Goal: Navigation & Orientation: Find specific page/section

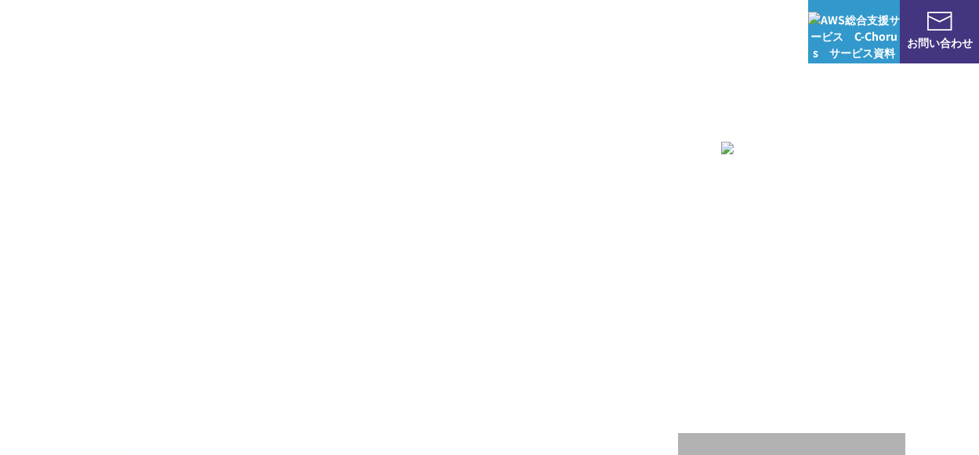
click at [95, 27] on img at bounding box center [79, 31] width 110 height 31
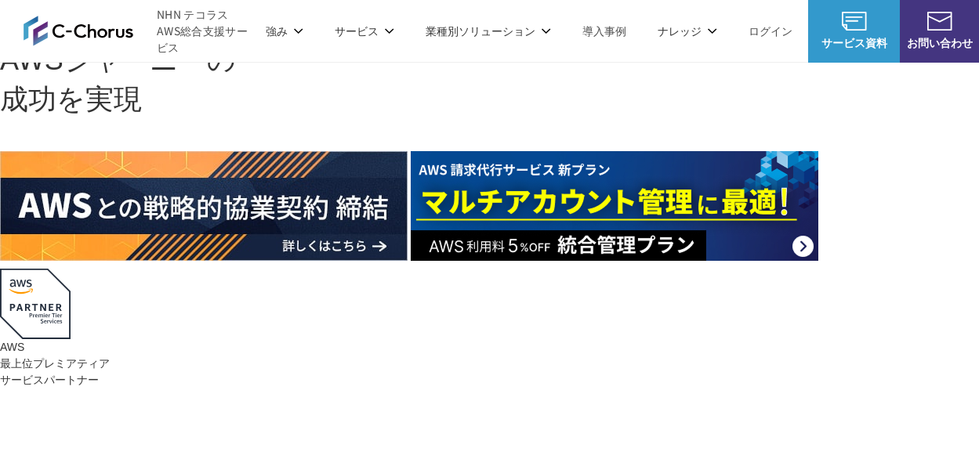
click at [152, 74] on div "AWSの導入からコスト削減、 構成・運用の最適化からデータ活用まで 規模や業種業態を問わない マネージドサービスで AWS ジャーニーの 成功を実現 AWS …" at bounding box center [489, 270] width 979 height 540
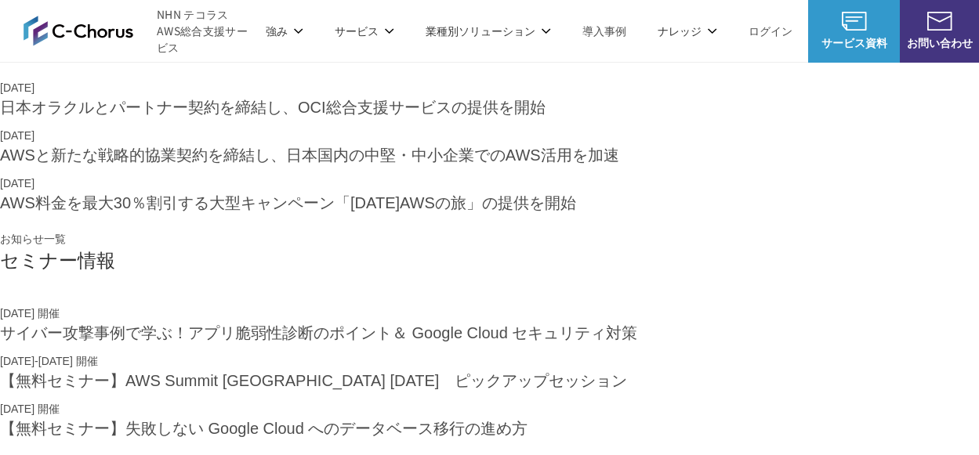
scroll to position [78, 0]
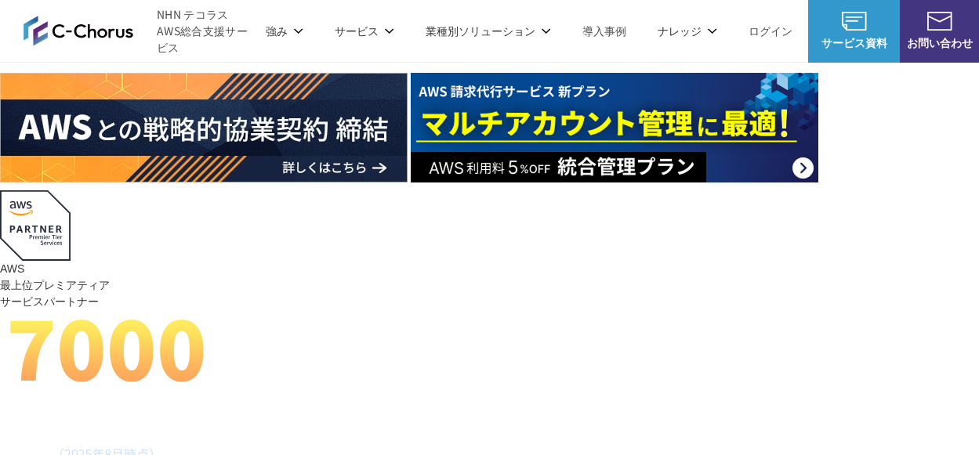
click at [936, 369] on div "AWSの導入からコスト削減、 構成・運用の最適化からデータ活用まで 規模や業種業態を問わない マネージドサービスで AWS ジャーニーの 成功を実現 AWS …" at bounding box center [489, 192] width 979 height 540
click at [934, 367] on div "AWSの導入からコスト削減、 構成・運用の最適化からデータ活用まで 規模や業種業態を問わない マネージドサービスで AWS ジャーニーの 成功を実現 AWS …" at bounding box center [489, 192] width 979 height 540
click at [928, 338] on div "AWSの導入からコスト削減、 構成・運用の最適化からデータ活用まで 規模や業種業態を問わない マネージドサービスで AWS ジャーニーの 成功を実現 AWS …" at bounding box center [489, 192] width 979 height 540
click at [591, 183] on div at bounding box center [489, 128] width 979 height 110
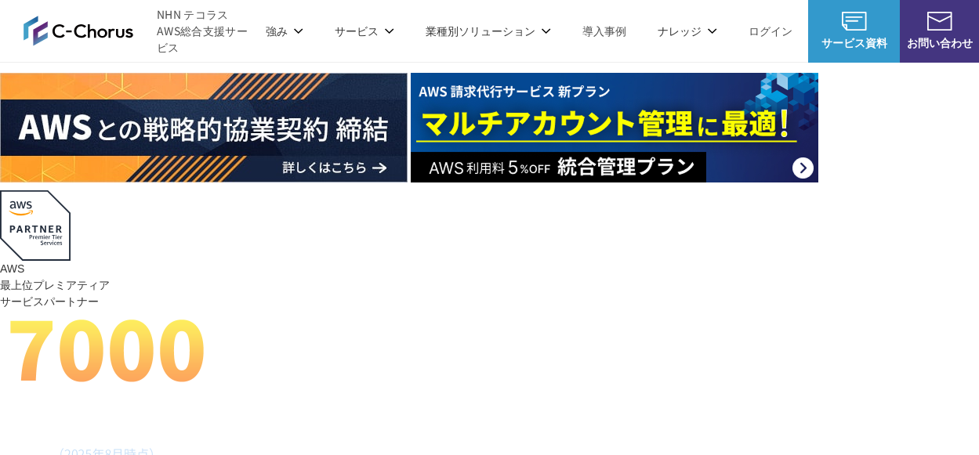
click at [591, 183] on div at bounding box center [489, 128] width 979 height 110
click at [443, 42] on h1 "AWS ジャーニーの 成功を実現" at bounding box center [489, 1] width 979 height 79
click at [89, 31] on img at bounding box center [79, 31] width 110 height 31
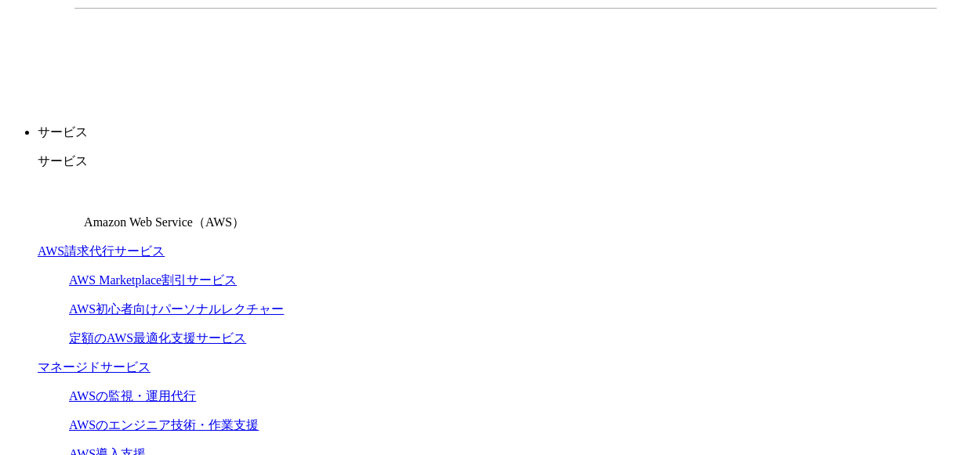
scroll to position [235, 0]
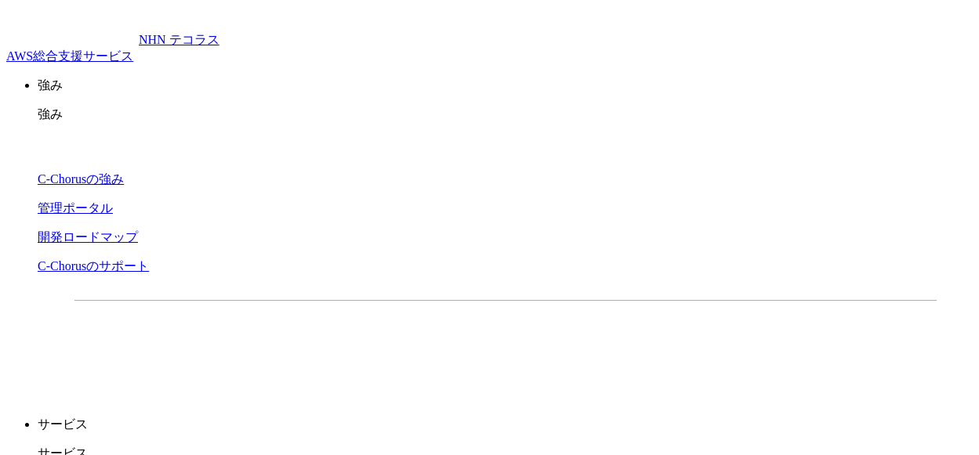
click at [74, 39] on img at bounding box center [72, 25] width 132 height 38
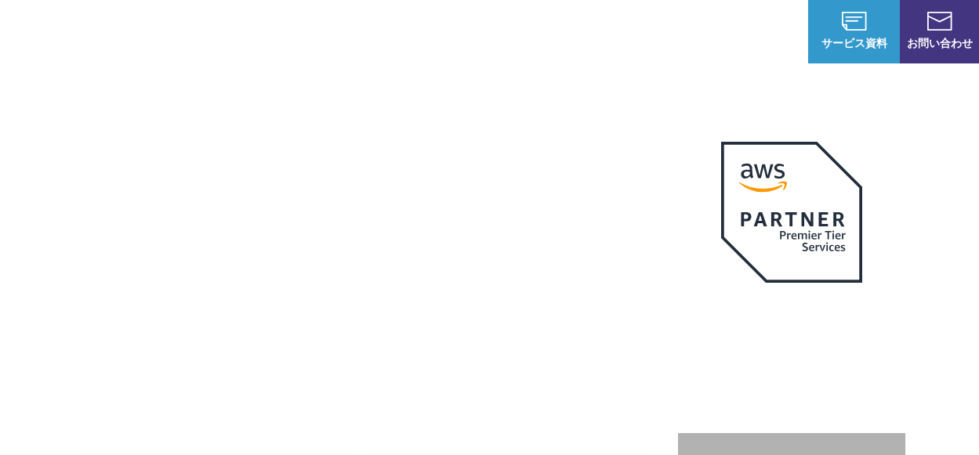
click at [686, 310] on div "AWS 最上位プレミアティア サービスパートナー" at bounding box center [791, 252] width 227 height 269
drag, startPoint x: 686, startPoint y: 346, endPoint x: 683, endPoint y: 357, distance: 12.2
click at [686, 345] on div "AWS 最上位プレミアティア サービスパートナー" at bounding box center [791, 252] width 227 height 269
click at [682, 411] on div "AWS 最上位プレミアティア サービスパートナー" at bounding box center [791, 352] width 227 height 469
drag, startPoint x: 941, startPoint y: 381, endPoint x: 941, endPoint y: 362, distance: 18.8
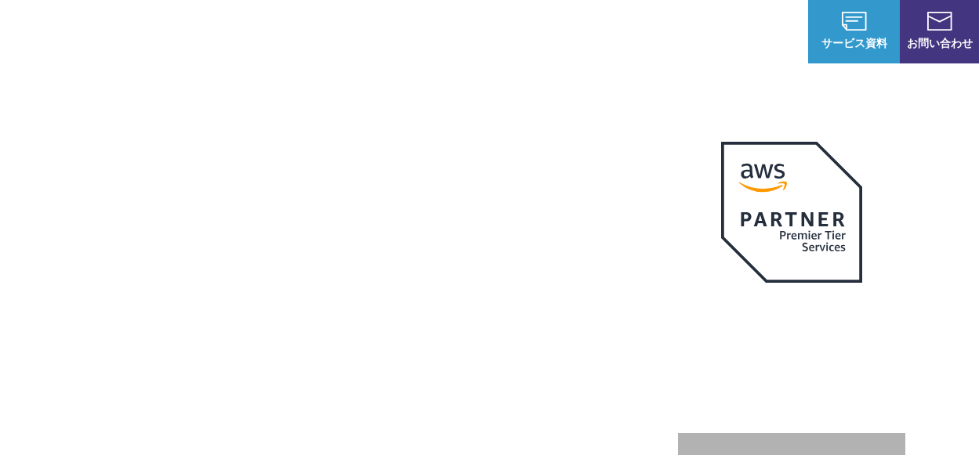
click at [941, 379] on div "AWSの導入からコスト削減、 構成・運用の最適化からデータ活用まで 規模や業種業態を問わない マネージドサービスで AWS ジャーニーの 成功を実現 AWS …" at bounding box center [489, 332] width 979 height 665
drag, startPoint x: 942, startPoint y: 344, endPoint x: 942, endPoint y: 332, distance: 11.8
click at [942, 342] on div "AWSの導入からコスト削減、 構成・運用の最適化からデータ活用まで 規模や業種業態を問わない マネージドサービスで AWS ジャーニーの 成功を実現 AWS …" at bounding box center [489, 332] width 979 height 665
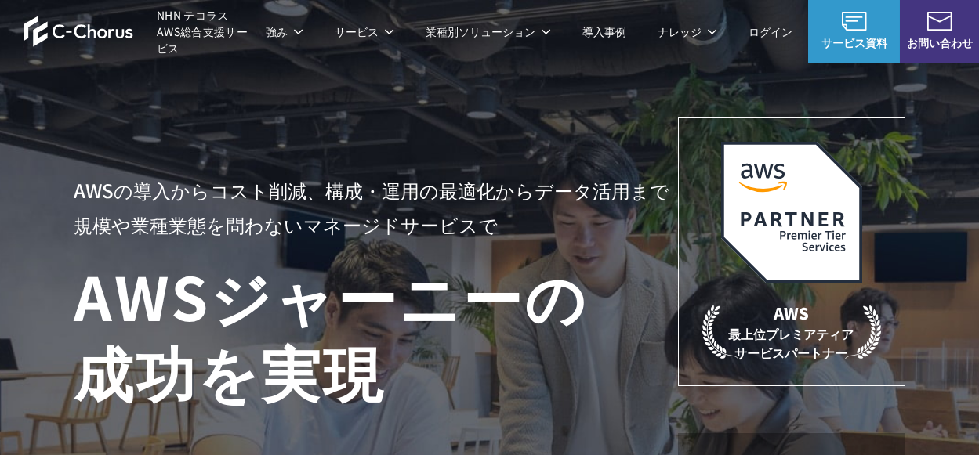
click at [942, 311] on div "AWSの導入からコスト削減、 構成・運用の最適化からデータ活用まで 規模や業種業態を問わない マネージドサービスで AWS ジャーニーの 成功を実現 AWS …" at bounding box center [489, 332] width 979 height 665
click at [650, 306] on h1 "AWS ジャーニーの 成功を実現" at bounding box center [375, 333] width 603 height 150
click at [176, 227] on p "AWSの導入からコスト削減、 構成・運用の最適化からデータ活用まで 規模や業種業態を問わない マネージドサービスで" at bounding box center [375, 207] width 603 height 69
drag, startPoint x: 176, startPoint y: 227, endPoint x: 383, endPoint y: 135, distance: 227.3
click at [383, 135] on div "AWSの導入からコスト削減、 構成・運用の最適化からデータ活用まで 規模や業種業態を問わない マネージドサービスで AWS ジャーニーの 成功を実現 AWS …" at bounding box center [489, 352] width 831 height 469
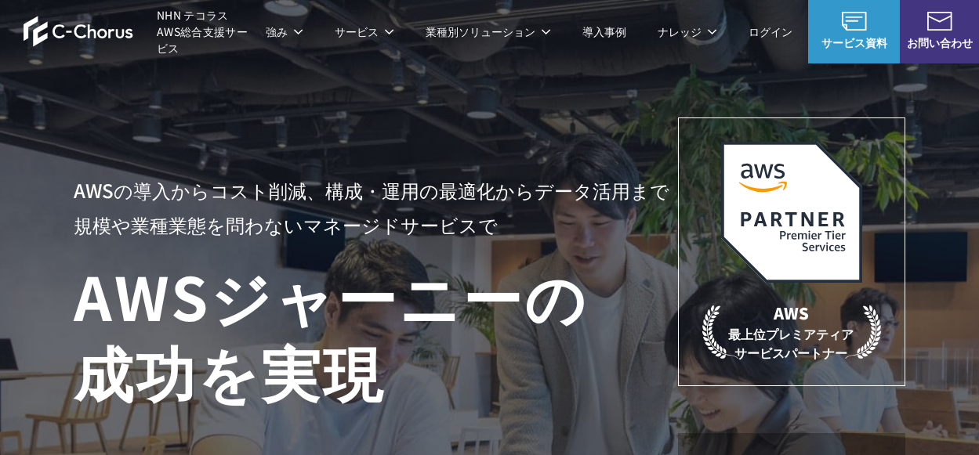
click at [128, 27] on img at bounding box center [79, 31] width 110 height 31
click at [215, 18] on span "NHN テコラス AWS総合支援サービス" at bounding box center [203, 31] width 93 height 49
